Goal: Task Accomplishment & Management: Manage account settings

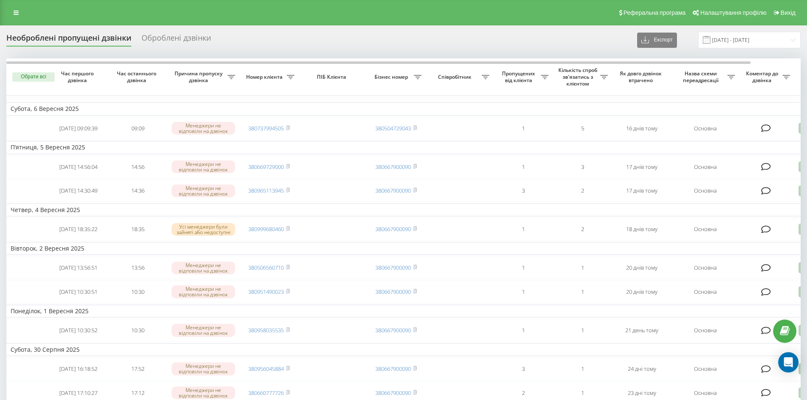
click at [174, 36] on div "Оброблені дзвінки" at bounding box center [175, 39] width 69 height 13
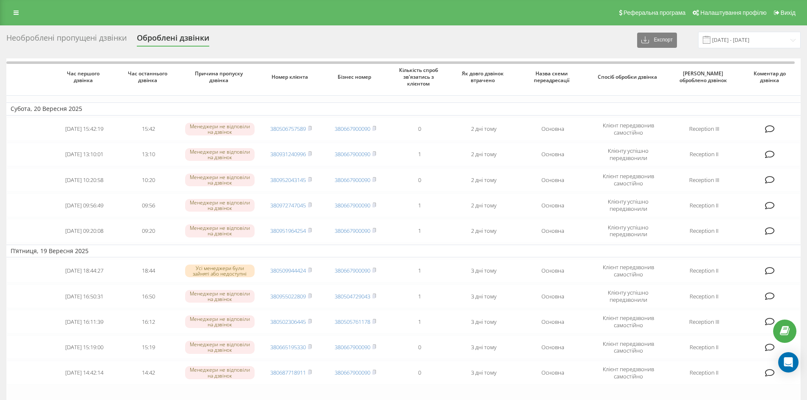
click at [71, 38] on div "Необроблені пропущені дзвінки" at bounding box center [66, 39] width 120 height 13
